Goal: Task Accomplishment & Management: Complete application form

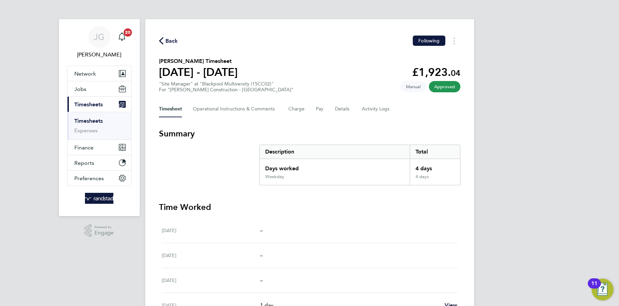
click at [98, 120] on link "Timesheets" at bounding box center [88, 121] width 28 height 7
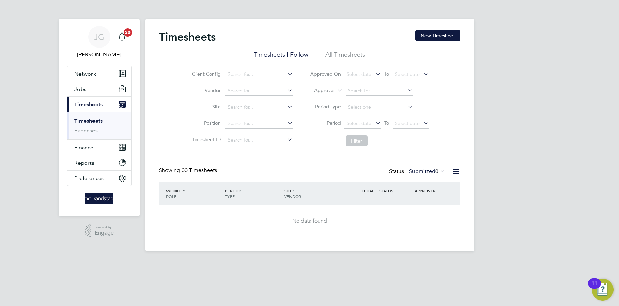
click at [413, 29] on div "Timesheets New Timesheet Timesheets I Follow All Timesheets Client Config Vendo…" at bounding box center [309, 135] width 329 height 232
click at [414, 30] on div "Timesheets New Timesheet" at bounding box center [309, 40] width 301 height 21
click at [421, 35] on button "New Timesheet" at bounding box center [437, 35] width 45 height 11
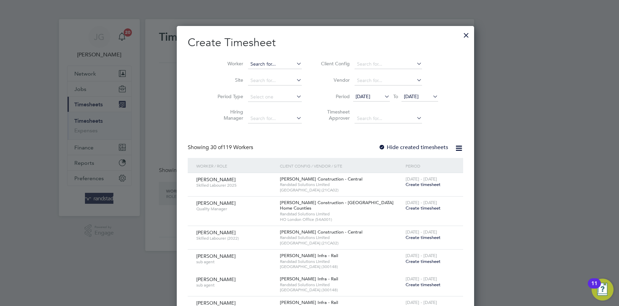
scroll to position [1291, 265]
click at [261, 62] on input at bounding box center [275, 65] width 54 height 10
click at [262, 79] on li "[PERSON_NAME]" at bounding box center [261, 82] width 58 height 9
type input "[PERSON_NAME]"
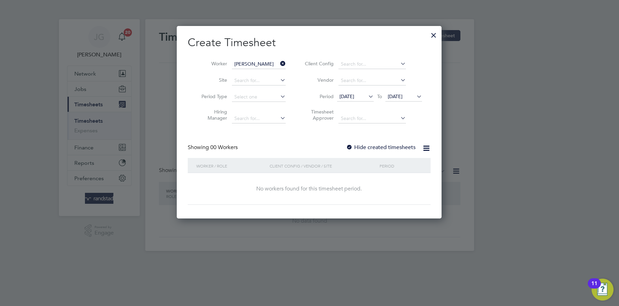
scroll to position [192, 265]
click at [383, 148] on label "Hide created timesheets" at bounding box center [380, 147] width 69 height 7
click at [415, 94] on icon at bounding box center [415, 97] width 0 height 10
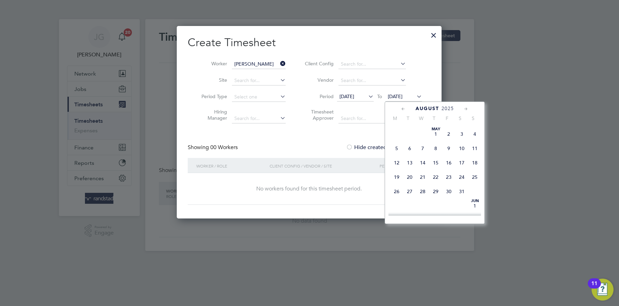
scroll to position [257, 0]
click at [475, 173] on span "31" at bounding box center [474, 166] width 13 height 13
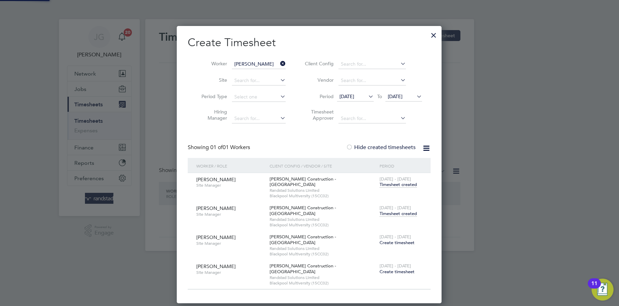
scroll to position [255, 265]
click at [396, 211] on span "Timesheet created" at bounding box center [397, 214] width 37 height 6
